Goal: Find specific page/section: Find specific page/section

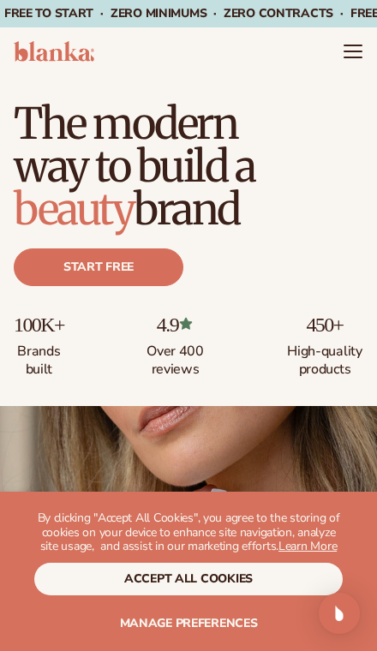
click at [242, 574] on button "accept all cookies" at bounding box center [188, 578] width 308 height 33
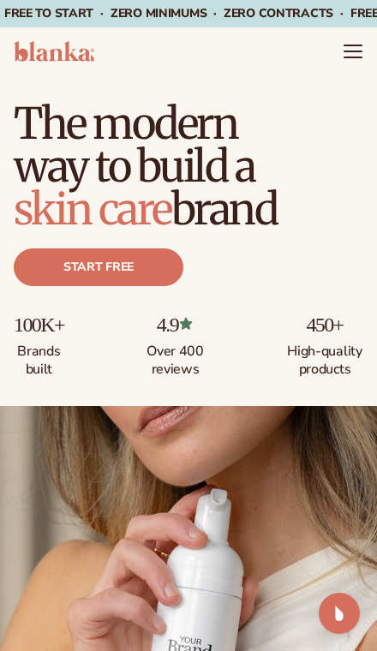
click at [347, 43] on icon "Menu" at bounding box center [352, 51] width 21 height 21
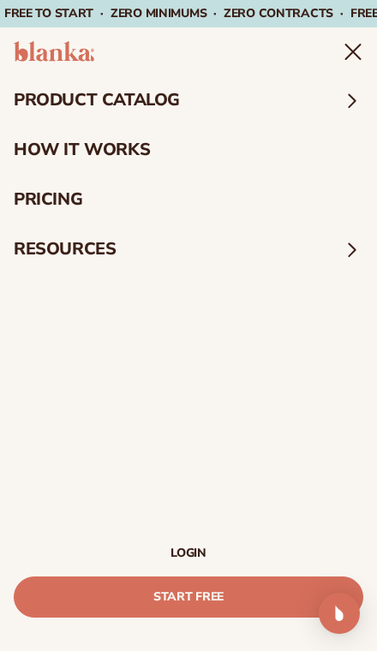
click at [206, 93] on summary "product catalog" at bounding box center [188, 100] width 377 height 50
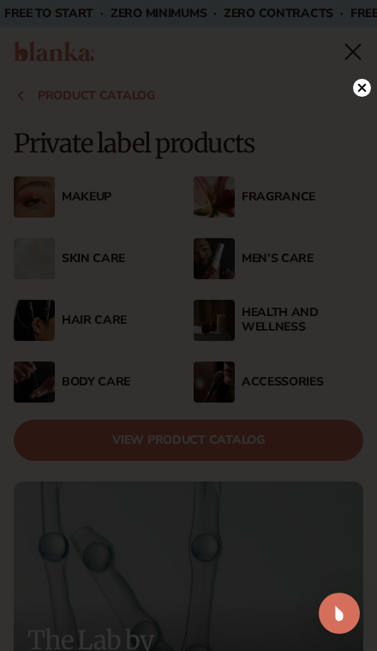
click at [364, 93] on circle at bounding box center [362, 88] width 18 height 18
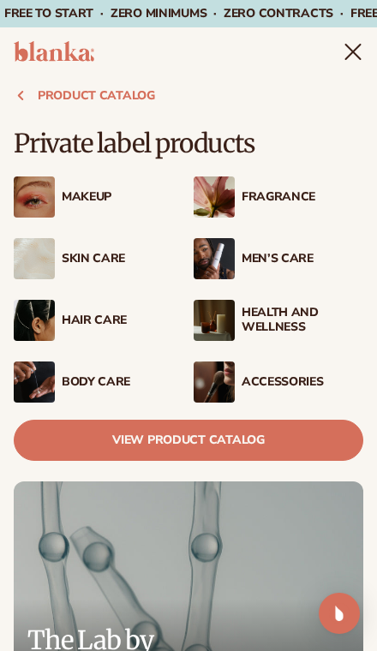
click at [306, 436] on link "View Product Catalog" at bounding box center [188, 439] width 349 height 41
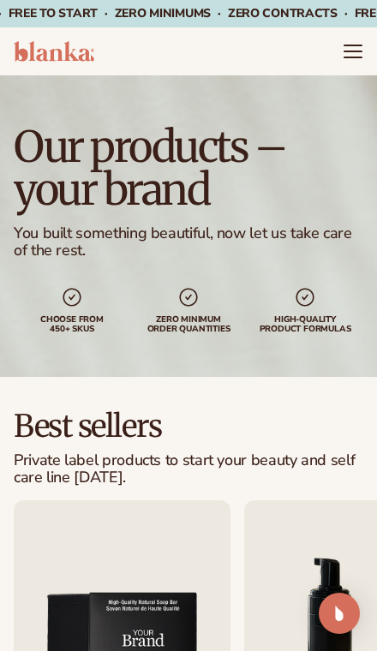
click at [360, 47] on icon "Menu" at bounding box center [352, 51] width 21 height 21
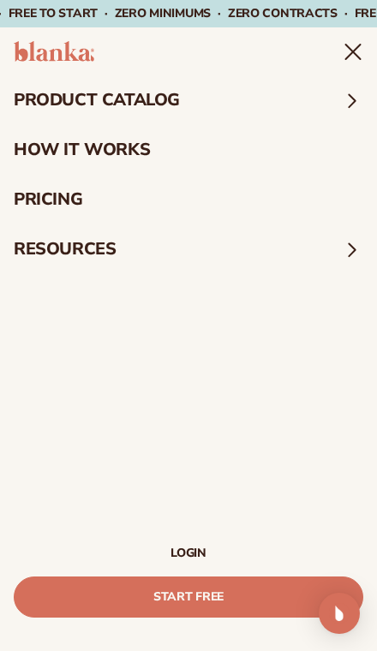
click at [235, 90] on summary "product catalog" at bounding box center [188, 100] width 377 height 50
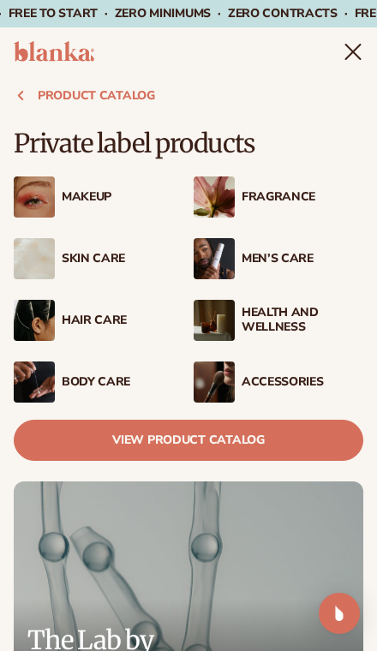
click at [104, 314] on div "Hair Care" at bounding box center [123, 320] width 122 height 15
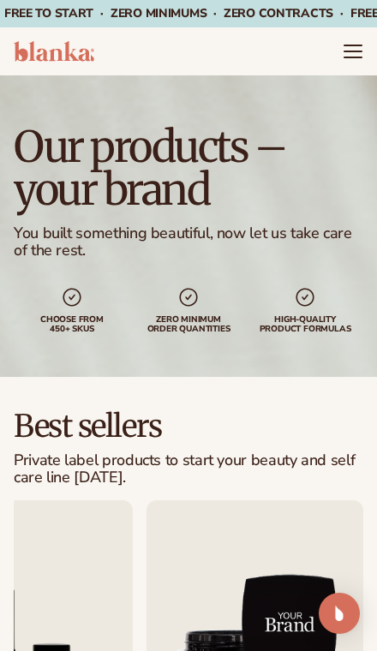
click at [356, 54] on icon "Menu" at bounding box center [352, 51] width 21 height 21
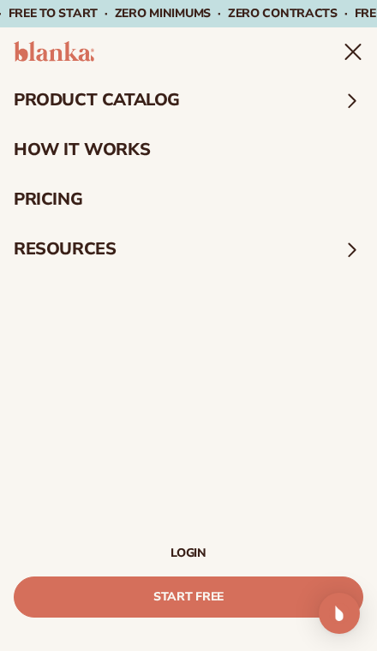
click at [316, 50] on header "Cart product catalog The Lab by [PERSON_NAME]" at bounding box center [188, 51] width 377 height 48
click at [346, 46] on icon "Menu" at bounding box center [353, 52] width 15 height 15
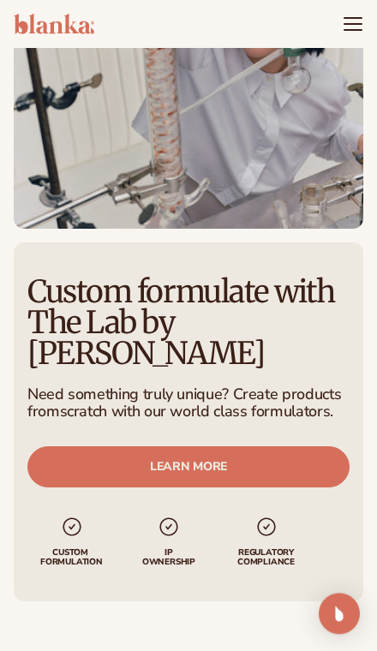
scroll to position [1468, 0]
